Goal: Information Seeking & Learning: Learn about a topic

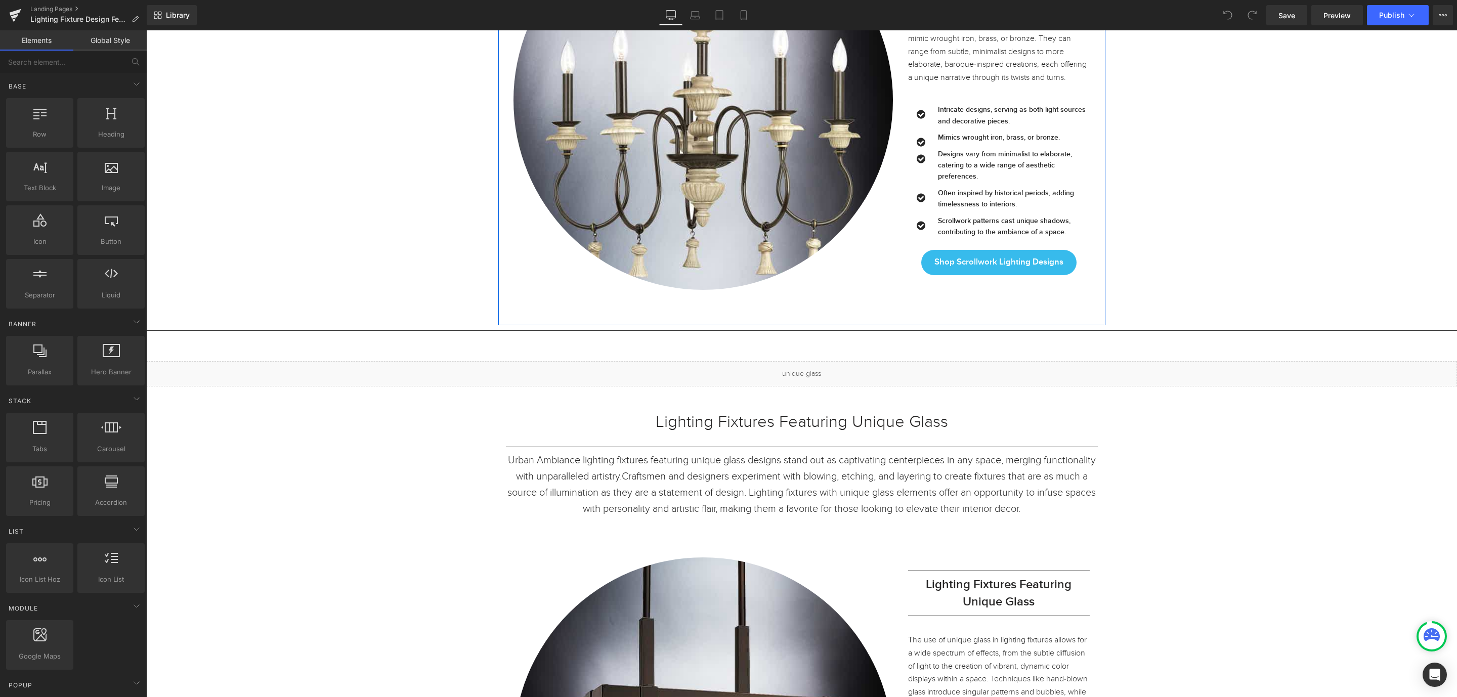
scroll to position [911, 0]
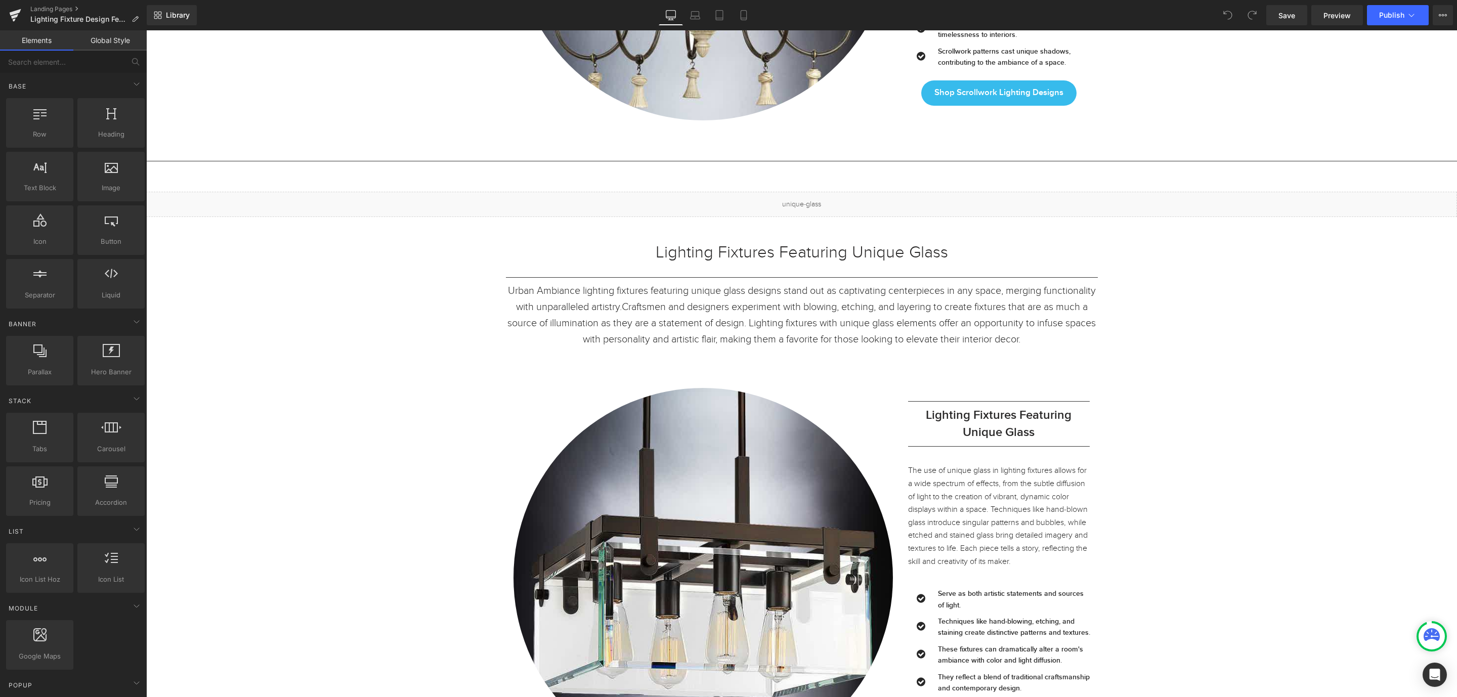
scroll to position [0, 0]
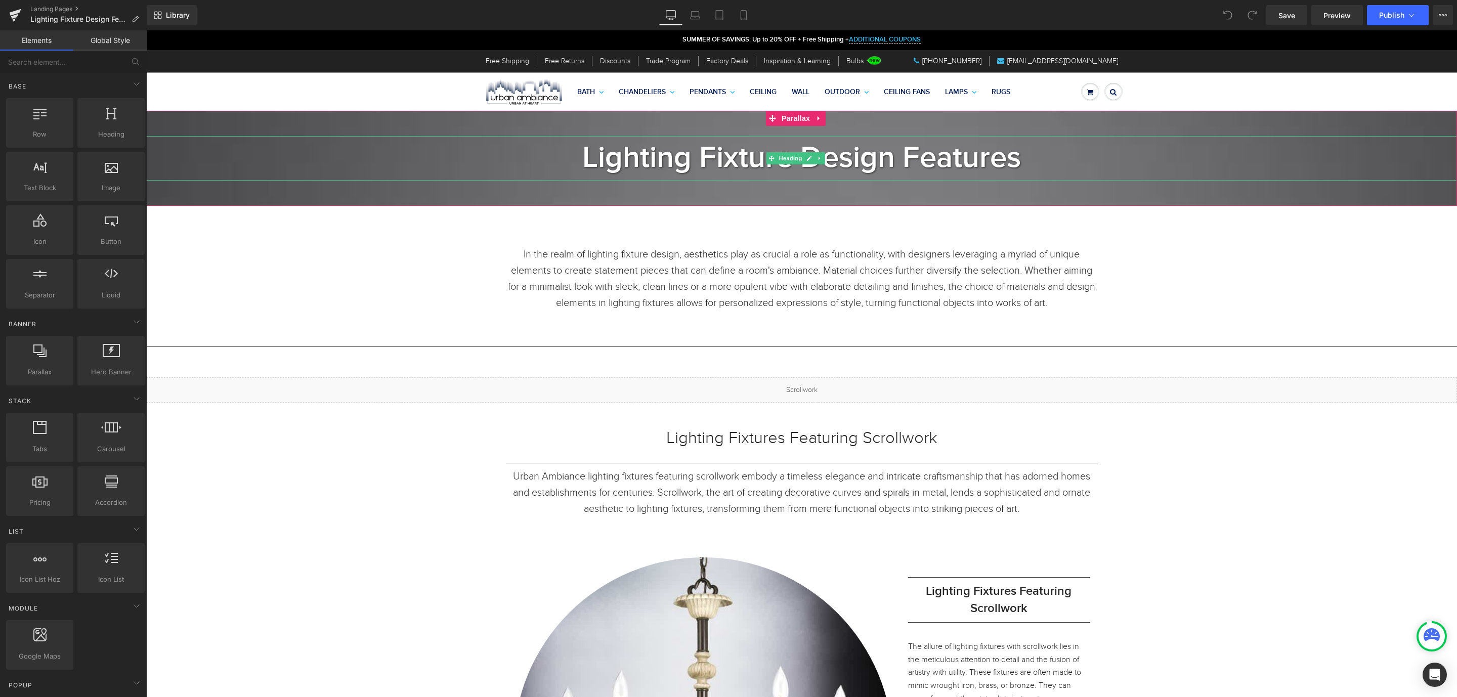
click at [1029, 169] on h1 "Lighting Fixture Design Features" at bounding box center [801, 158] width 1311 height 45
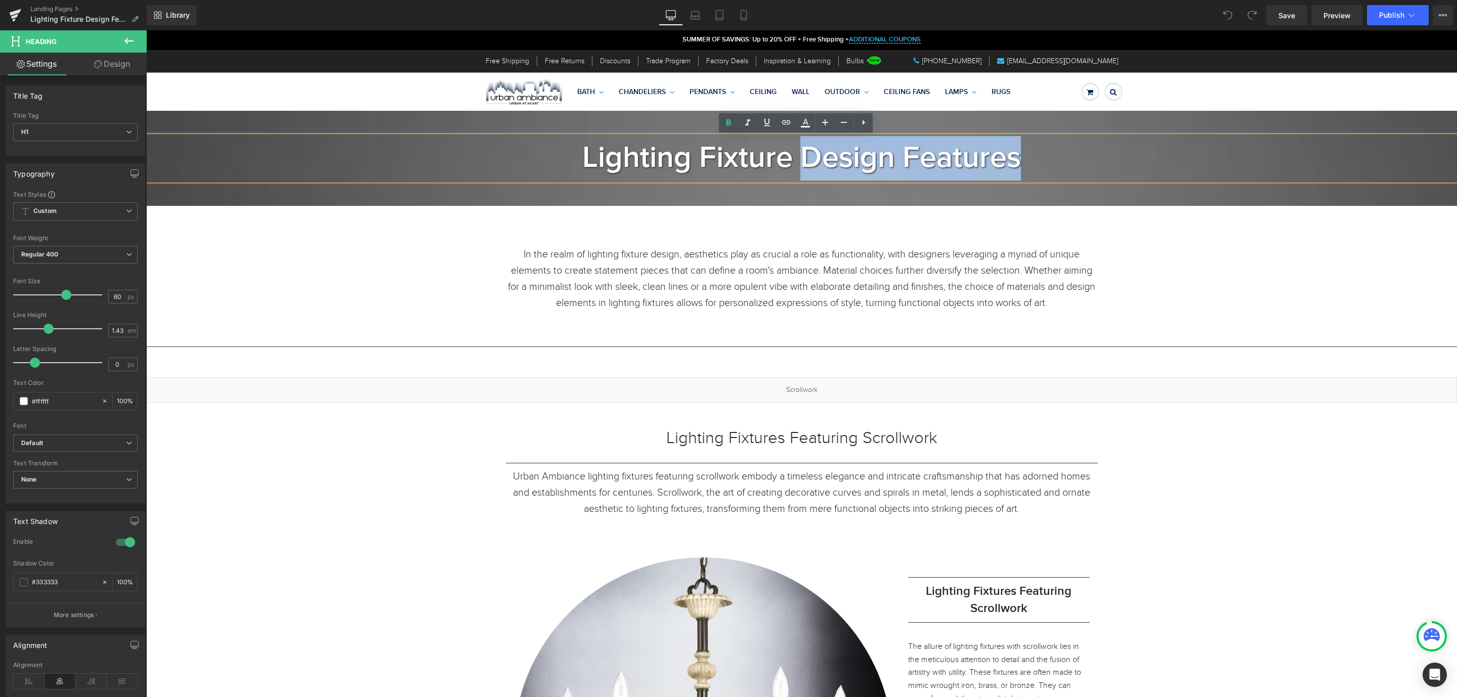
drag, startPoint x: 1029, startPoint y: 169, endPoint x: 797, endPoint y: 158, distance: 231.5
click at [797, 158] on h1 "Lighting Fixture Design Features" at bounding box center [801, 158] width 1311 height 45
click at [797, 158] on b "Lighting Fixture Design Features" at bounding box center [801, 158] width 439 height 30
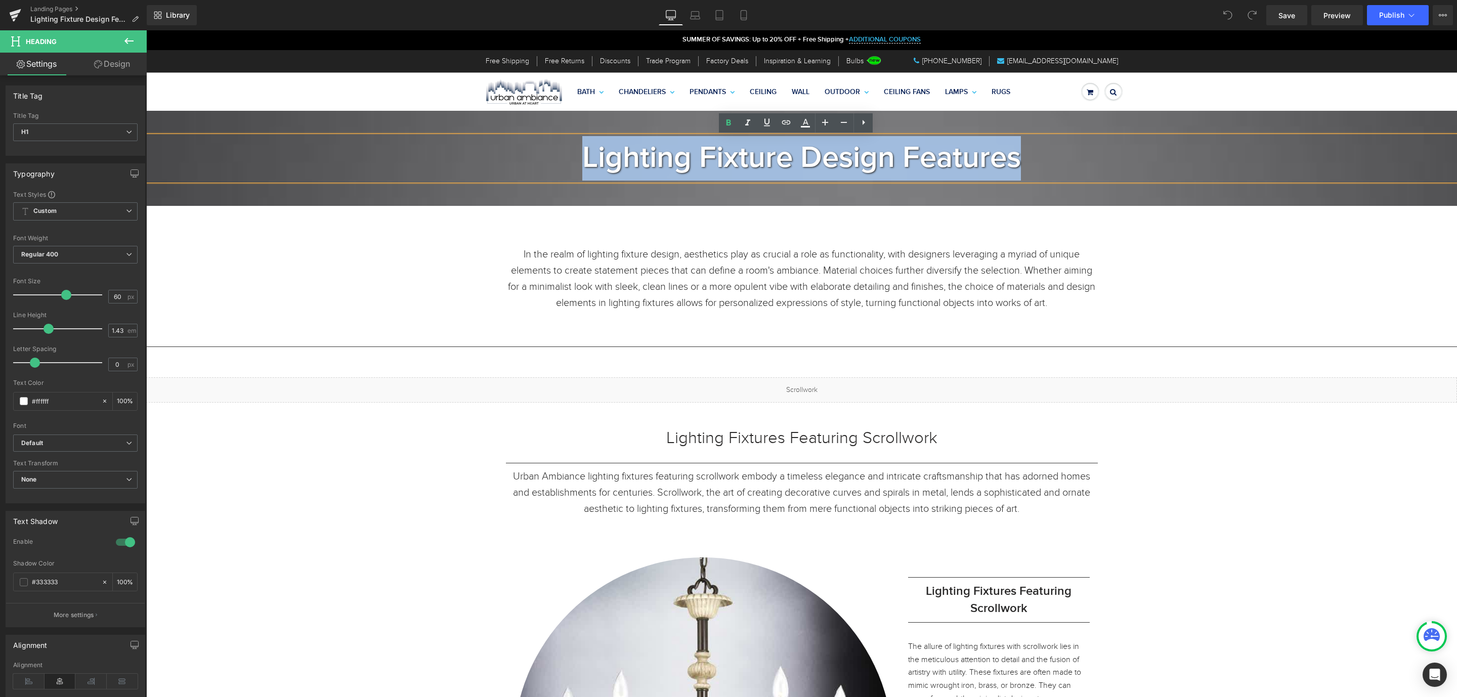
drag, startPoint x: 1043, startPoint y: 158, endPoint x: 570, endPoint y: 156, distance: 473.0
click at [570, 156] on h1 "Lighting Fixture Design Features" at bounding box center [801, 158] width 1311 height 45
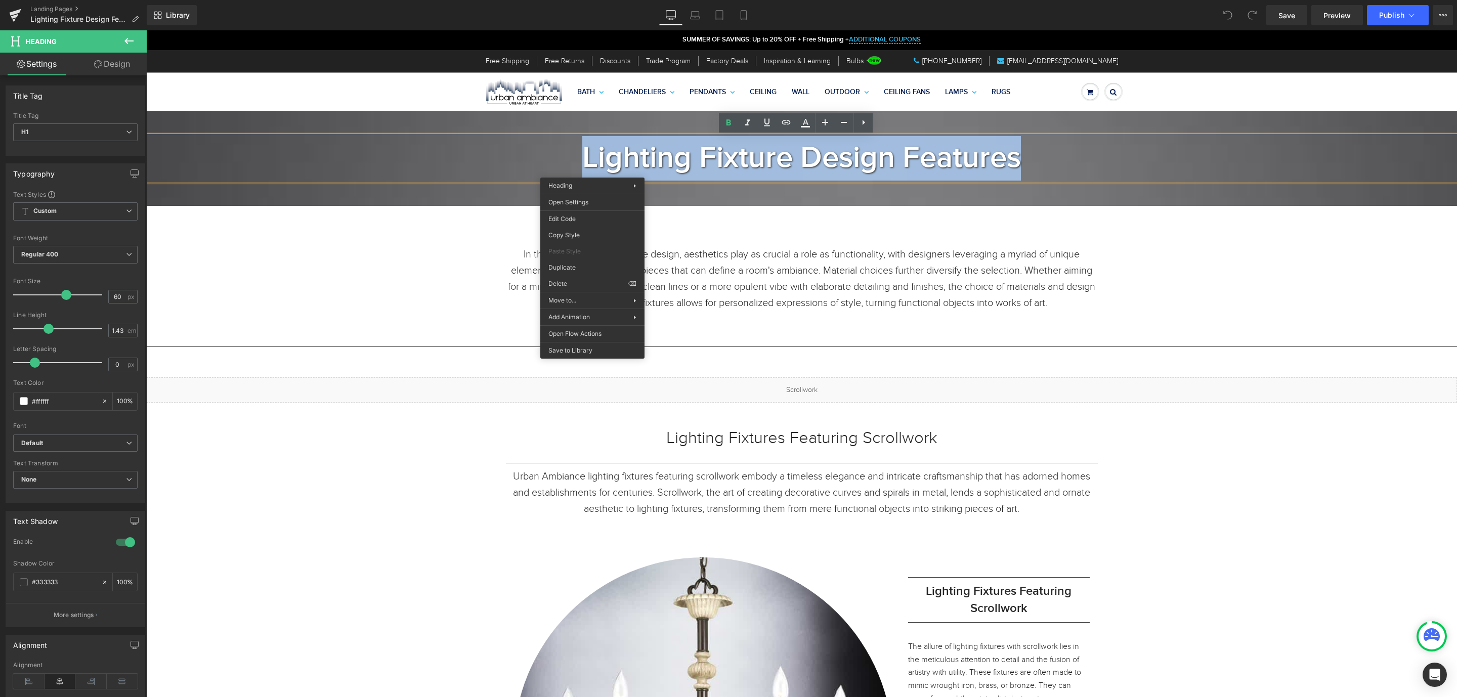
click at [1138, 180] on h1 "Lighting Fixture Design Features" at bounding box center [801, 158] width 1311 height 45
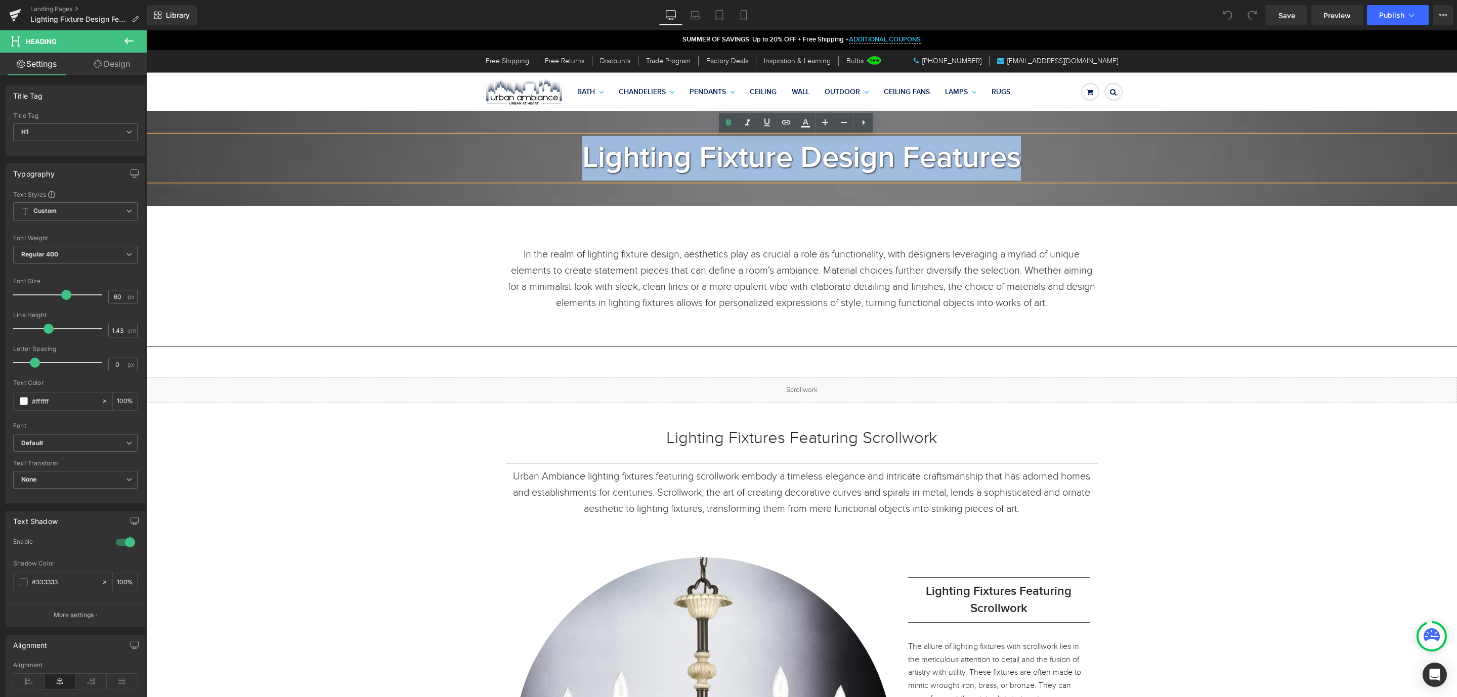
drag, startPoint x: 1091, startPoint y: 165, endPoint x: 568, endPoint y: 164, distance: 522.6
click at [568, 164] on h1 "Lighting Fixture Design Features" at bounding box center [801, 158] width 1311 height 45
copy b "Lighting Fixture Design Features"
